Goal: Task Accomplishment & Management: Manage account settings

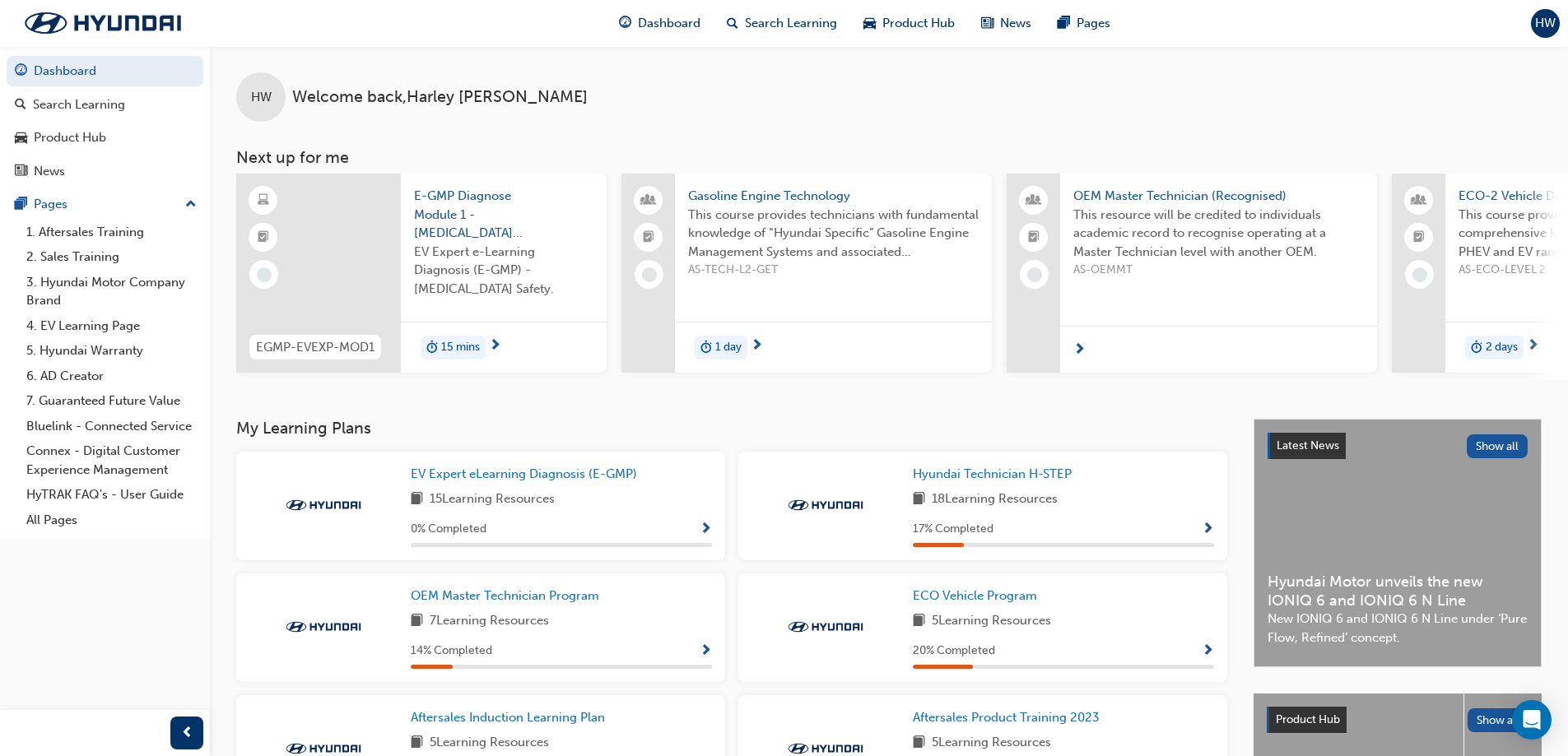
click at [1551, 12] on div "HW" at bounding box center [1545, 23] width 29 height 29
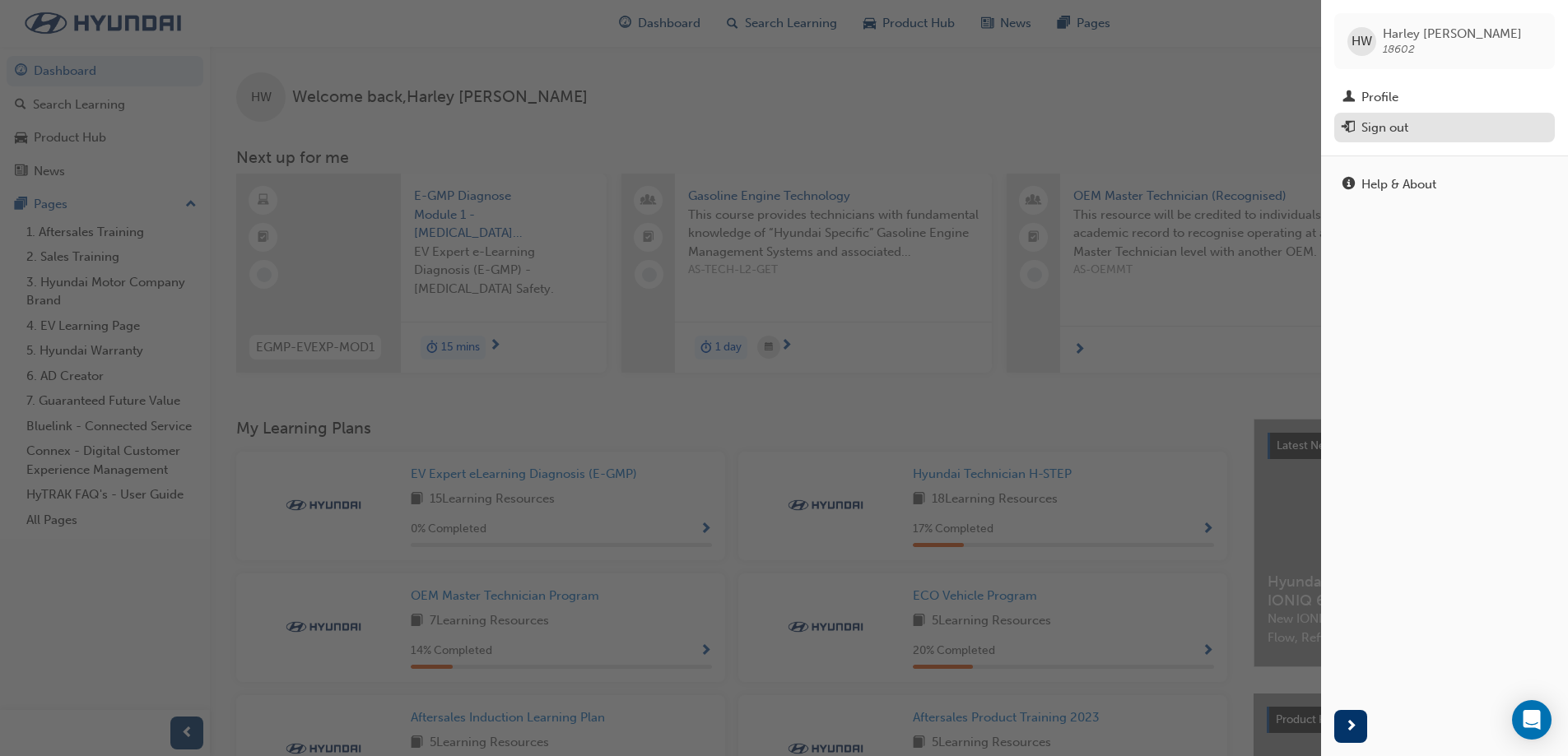
click at [1464, 123] on div "Sign out" at bounding box center [1445, 127] width 204 height 21
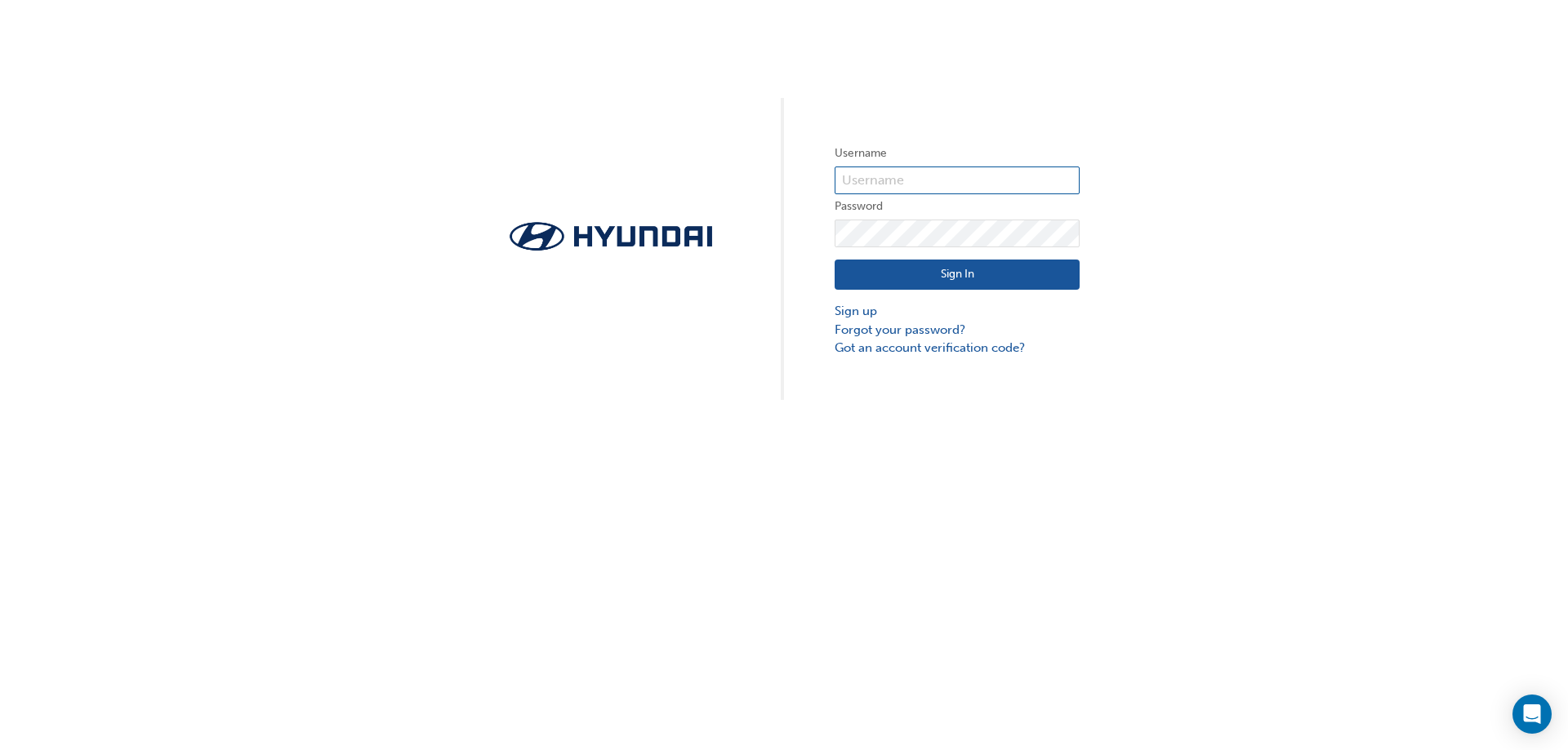
click at [867, 192] on input "text" at bounding box center [957, 180] width 245 height 27
paste input "36640"
type input "36640"
click button "Sign In" at bounding box center [957, 275] width 245 height 31
